Goal: Navigation & Orientation: Find specific page/section

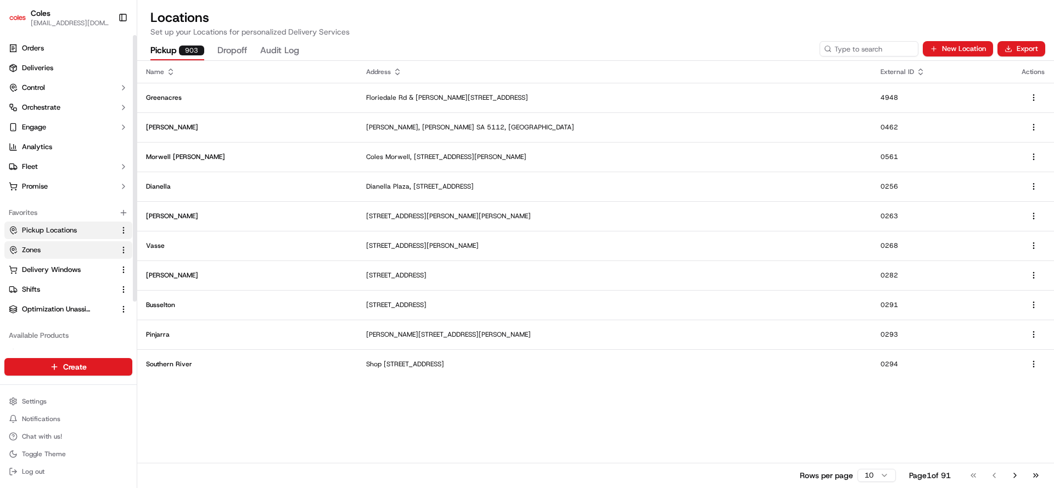
click at [24, 252] on span "Zones" at bounding box center [31, 250] width 19 height 10
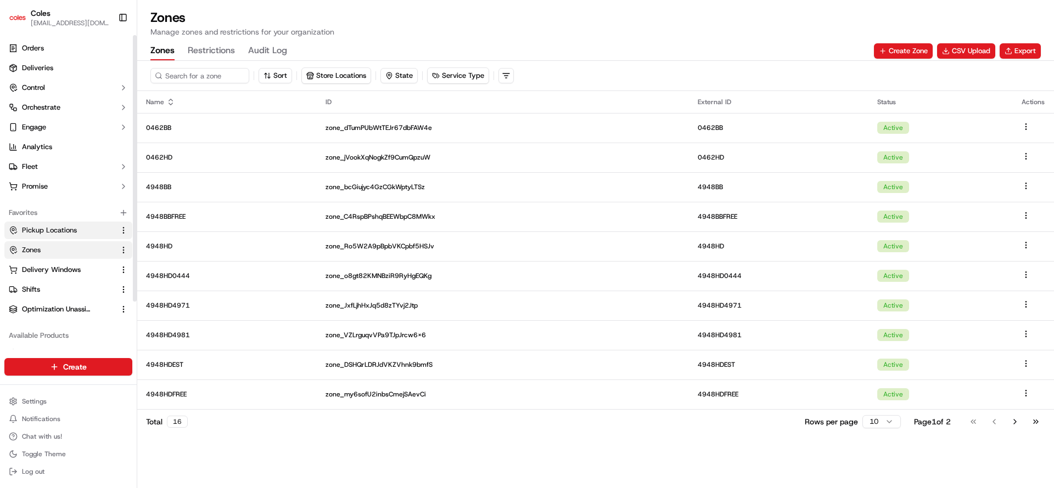
click at [38, 231] on span "Pickup Locations" at bounding box center [49, 231] width 55 height 10
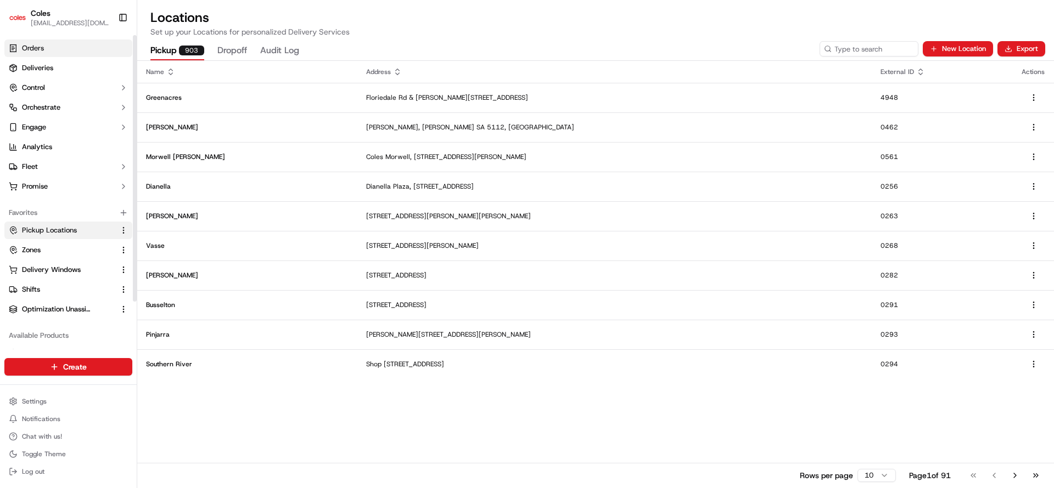
click at [32, 45] on span "Orders" at bounding box center [33, 48] width 22 height 10
